Goal: Task Accomplishment & Management: Manage account settings

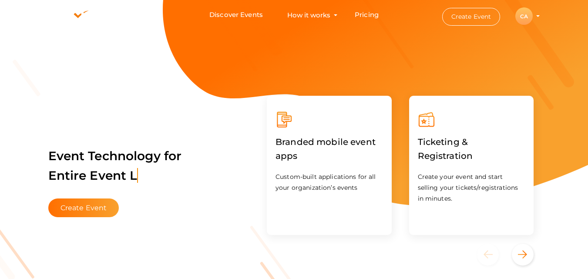
click at [521, 15] on div "CA" at bounding box center [523, 15] width 17 height 17
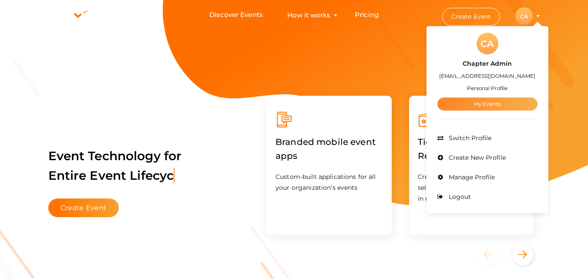
click at [485, 104] on link "My Events" at bounding box center [487, 103] width 100 height 13
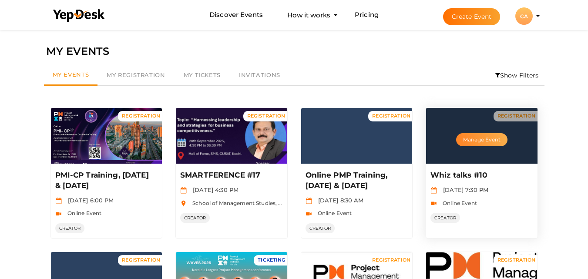
click at [474, 140] on button "Manage Event" at bounding box center [481, 139] width 51 height 13
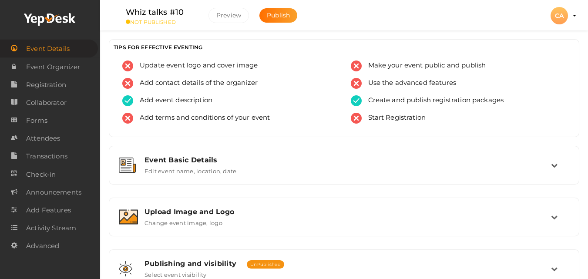
click at [474, 140] on div "TIPS FOR EFFECTIVE EVENTING Update event logo and cover image Add contact detai…" at bounding box center [343, 92] width 483 height 107
click at [28, 138] on span "Attendees" at bounding box center [43, 138] width 34 height 17
